Goal: Information Seeking & Learning: Learn about a topic

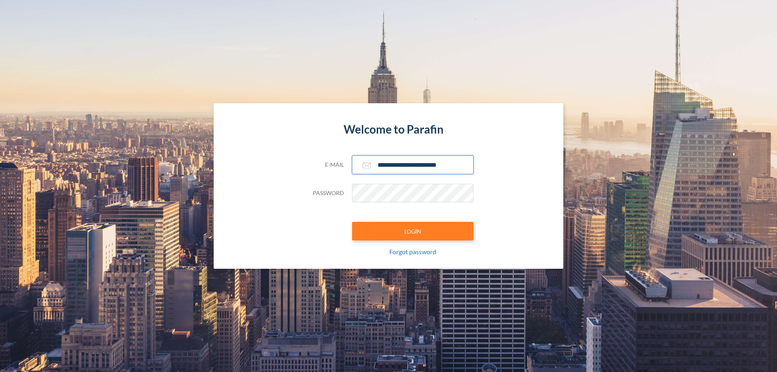
type input "**********"
click at [413, 231] on button "LOGIN" at bounding box center [412, 231] width 121 height 19
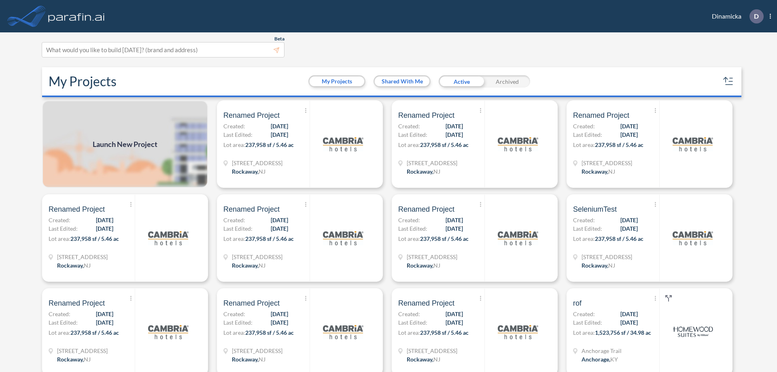
scroll to position [2, 0]
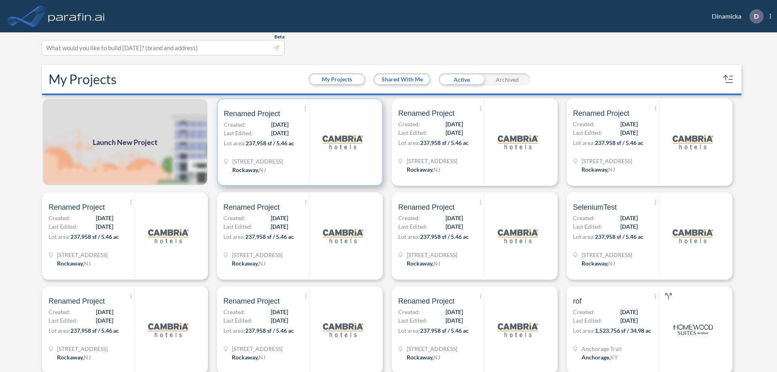
click at [298, 142] on p "Lot area: 237,958 sf / 5.46 ac" at bounding box center [267, 145] width 86 height 12
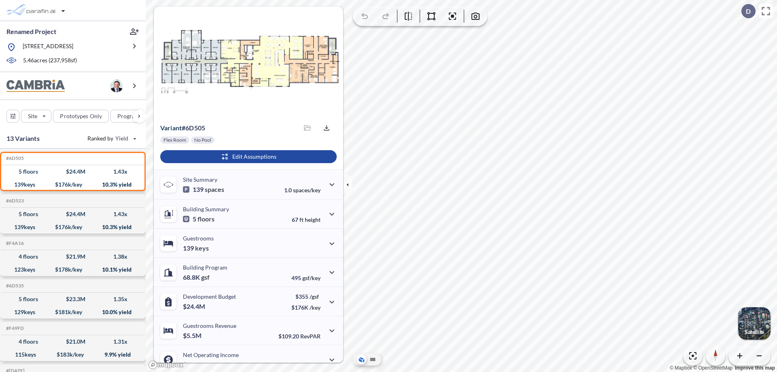
scroll to position [41, 0]
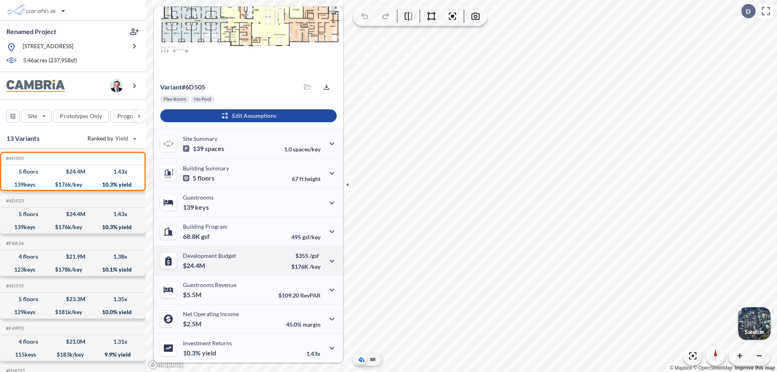
click at [247, 260] on div "Development Budget $24.4M $355 /gsf $176K /key" at bounding box center [249, 260] width 190 height 29
